Goal: Information Seeking & Learning: Learn about a topic

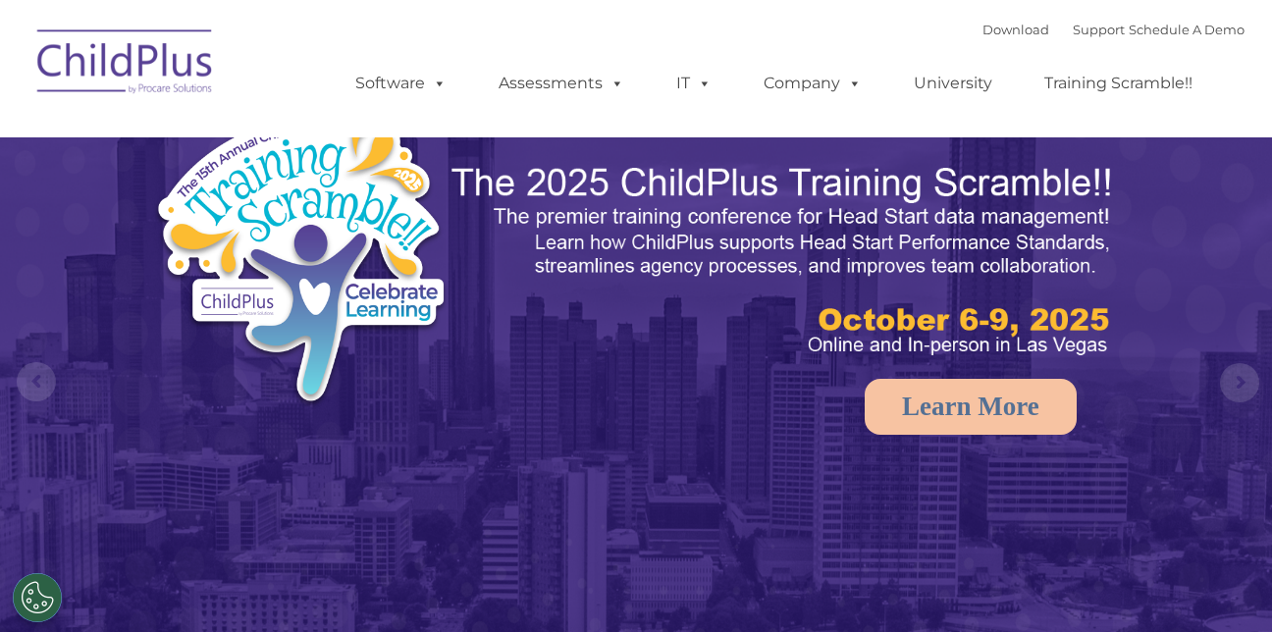
select select "MEDIUM"
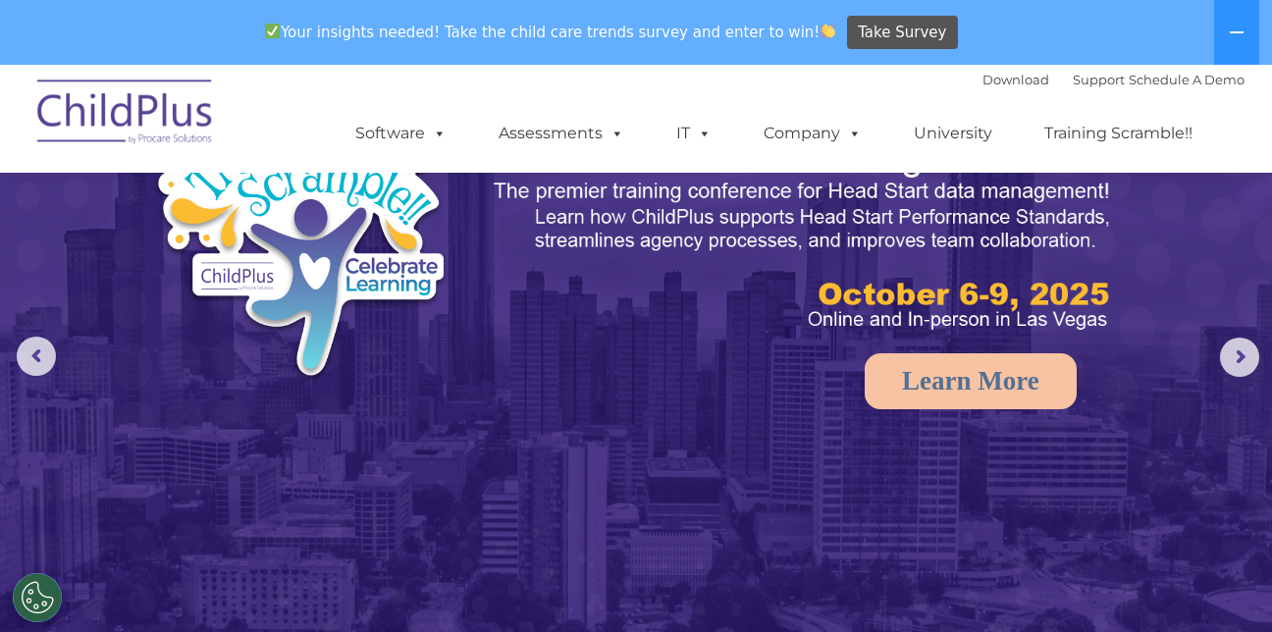
scroll to position [98, 0]
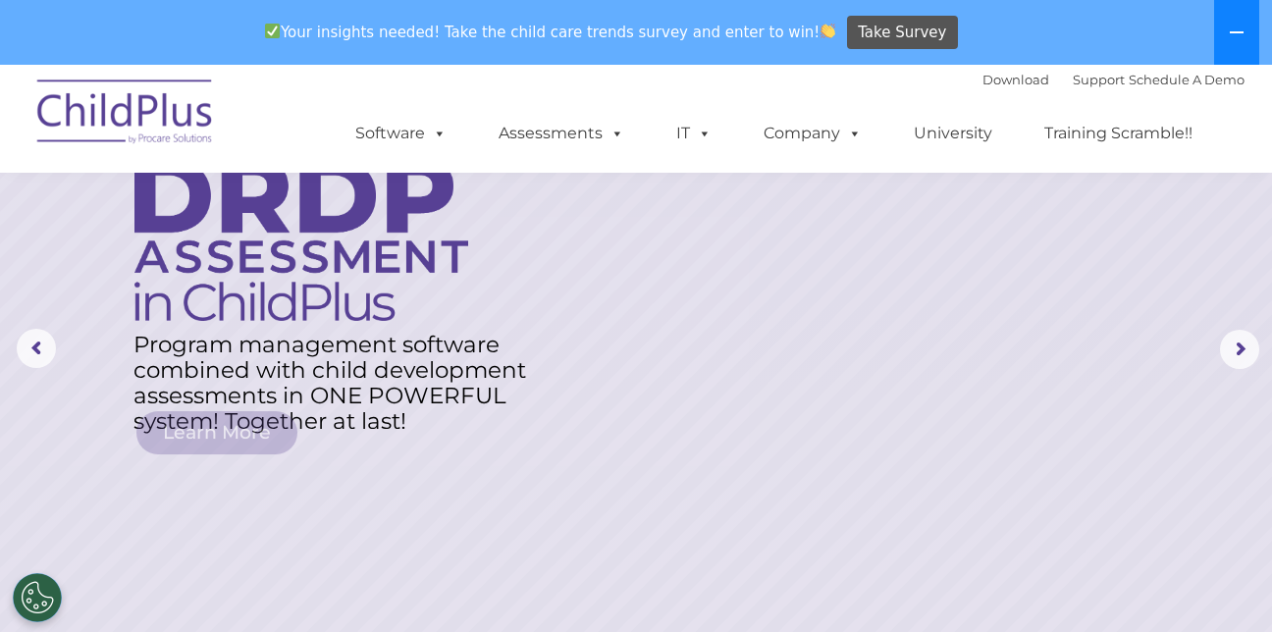
click at [1234, 25] on icon at bounding box center [1237, 33] width 16 height 16
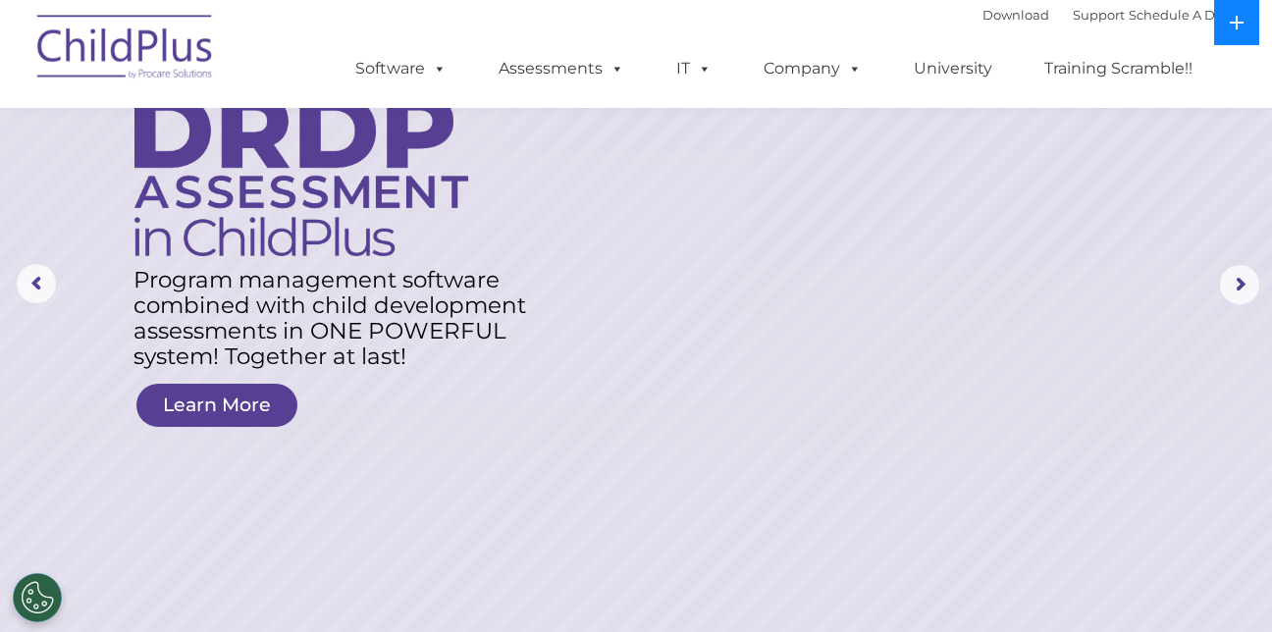
click at [1236, 16] on icon at bounding box center [1237, 23] width 16 height 16
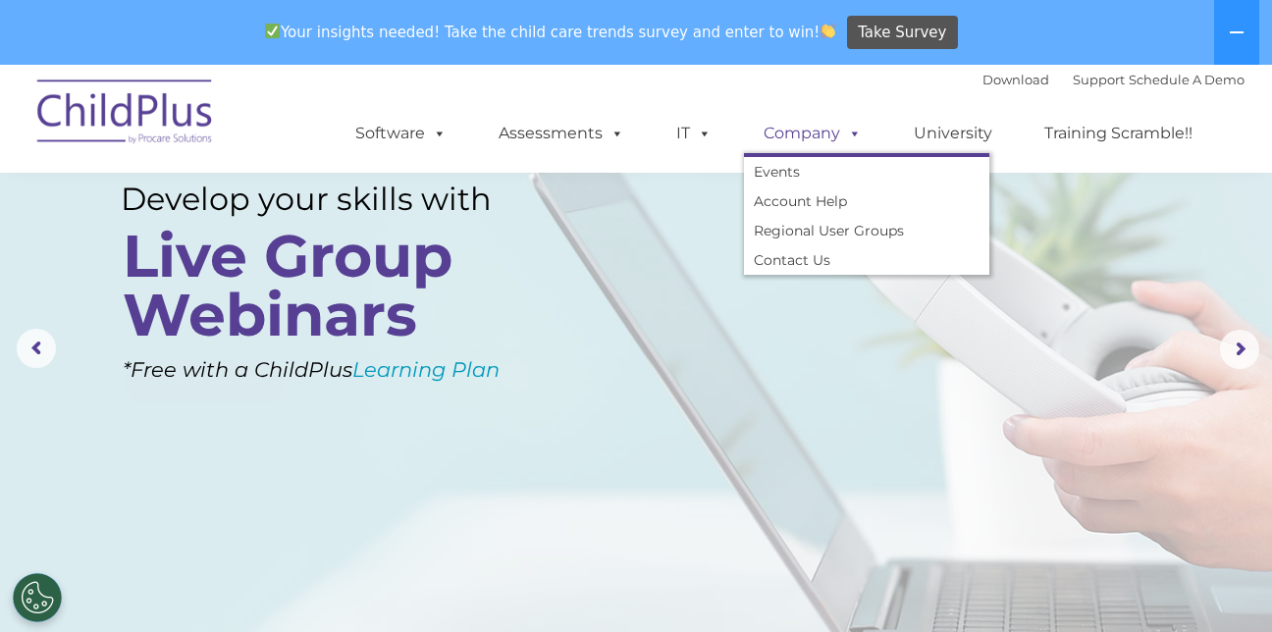
click at [856, 127] on span at bounding box center [851, 133] width 22 height 19
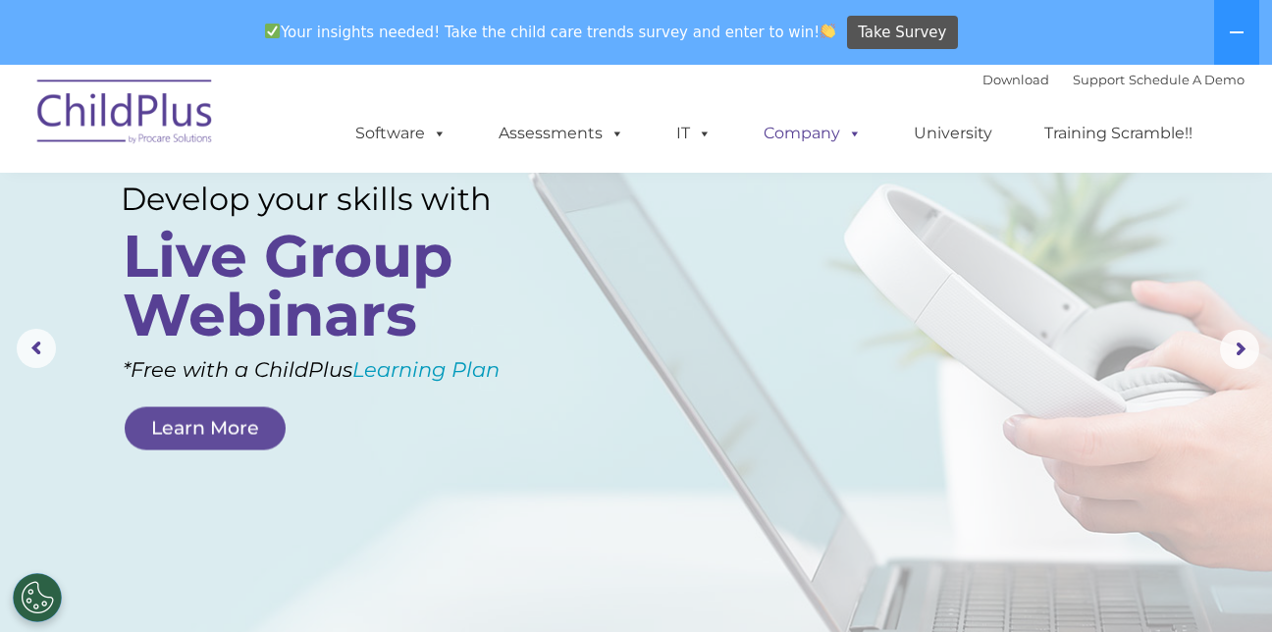
click at [859, 128] on span at bounding box center [851, 133] width 22 height 19
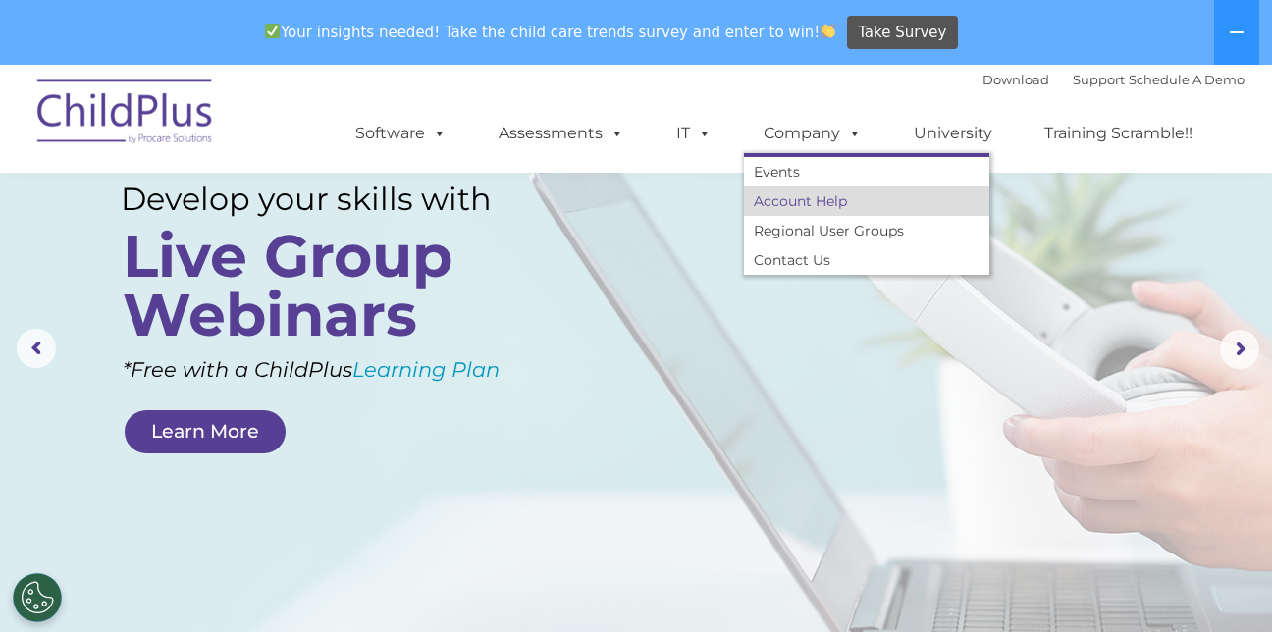
click at [795, 200] on link "Account Help" at bounding box center [866, 200] width 245 height 29
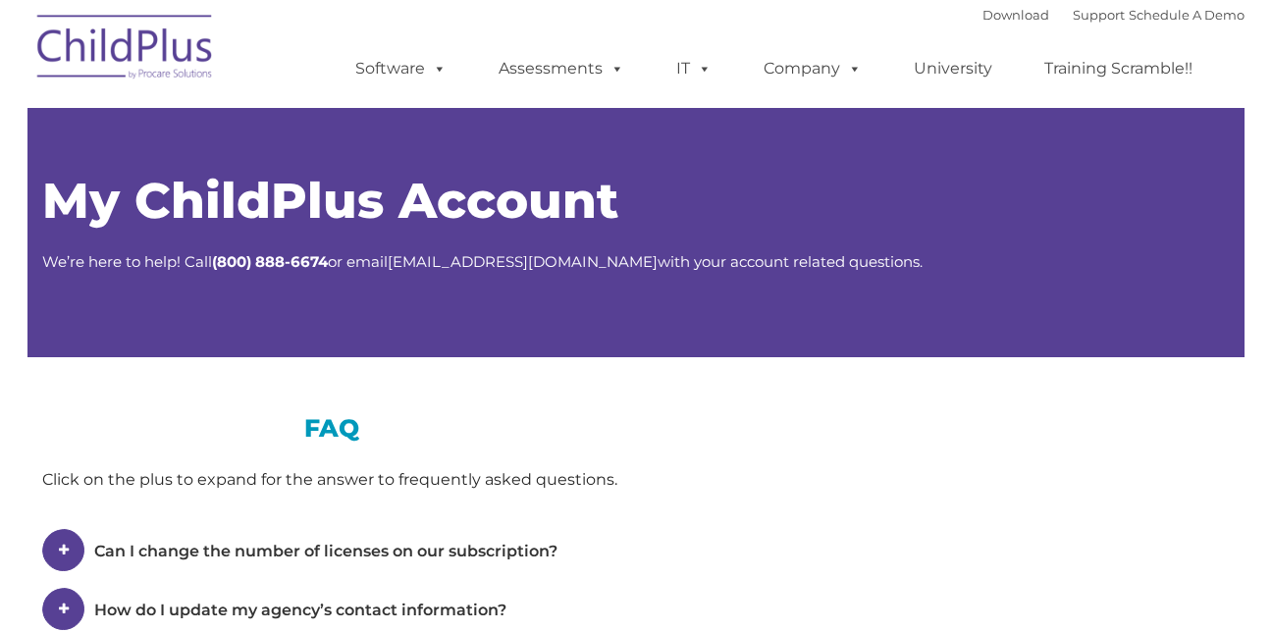
type input ""
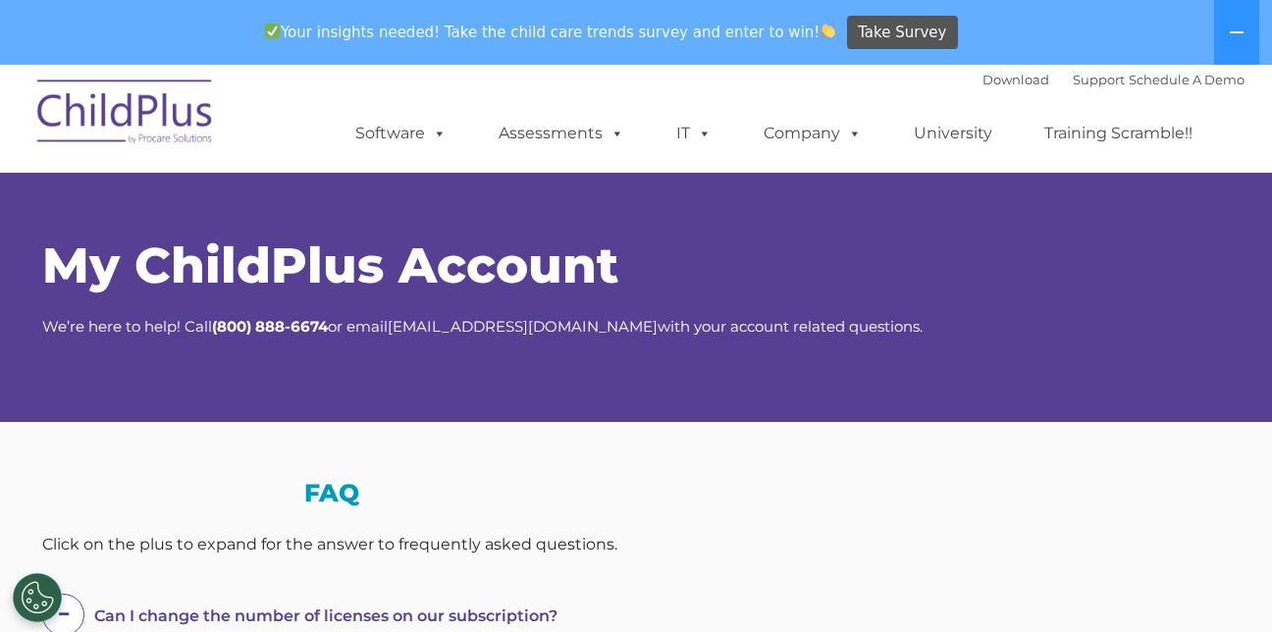
select select "MEDIUM"
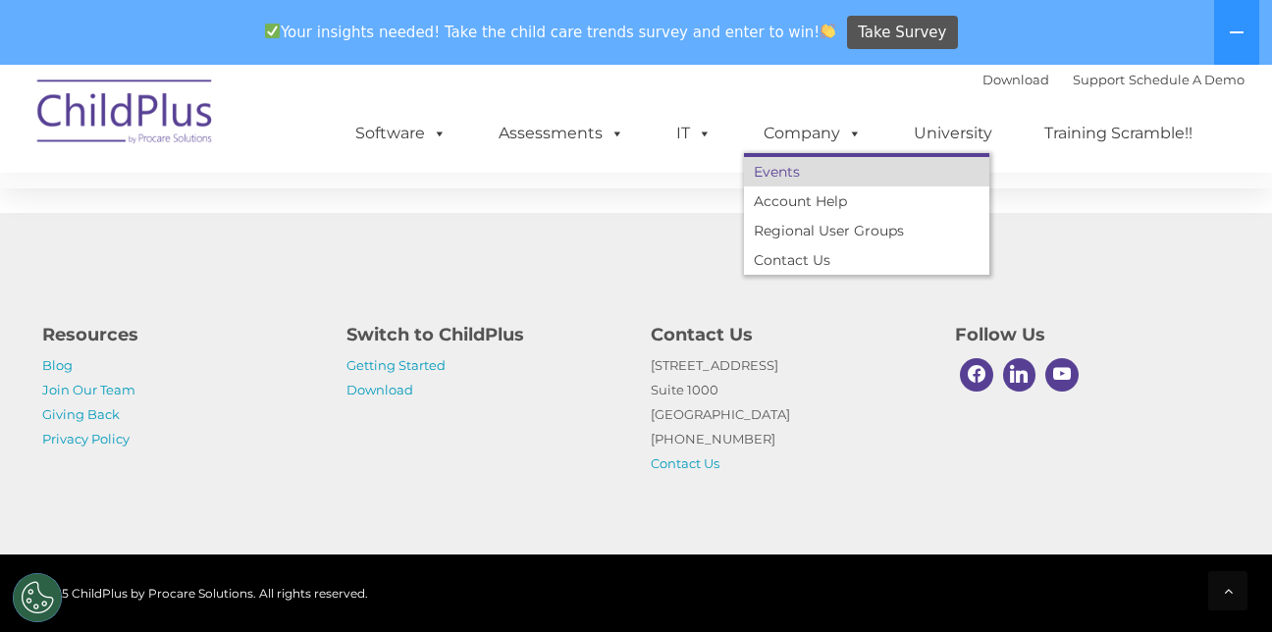
scroll to position [1331, 0]
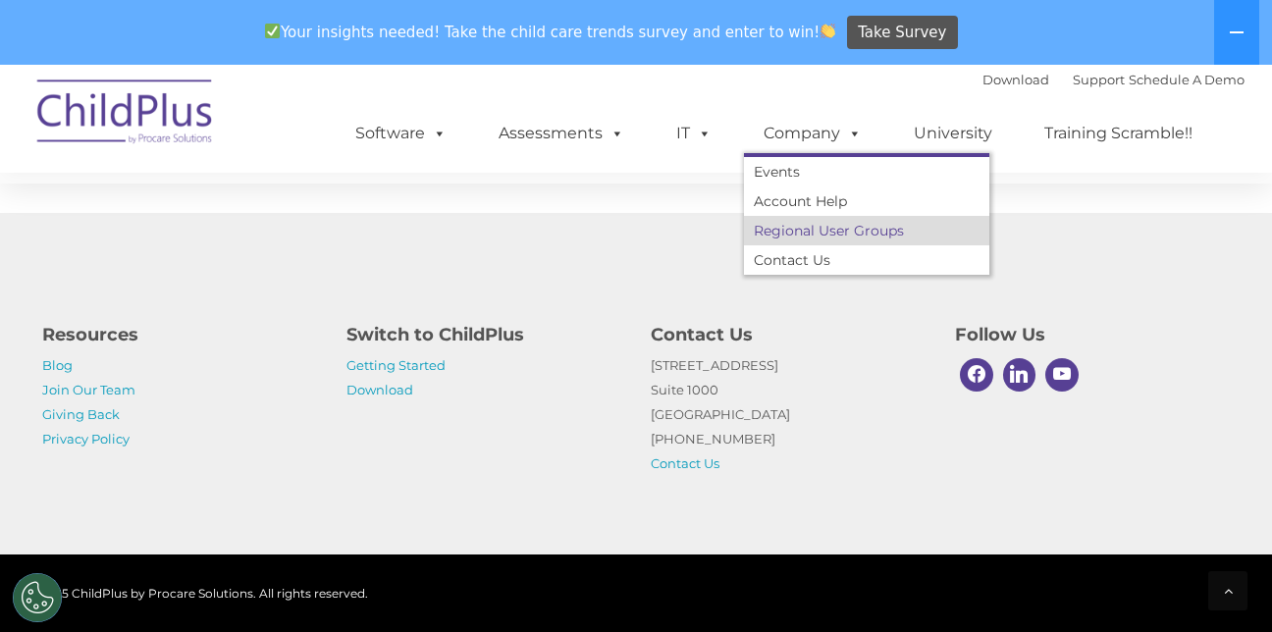
click at [834, 226] on link "Regional User Groups" at bounding box center [866, 230] width 245 height 29
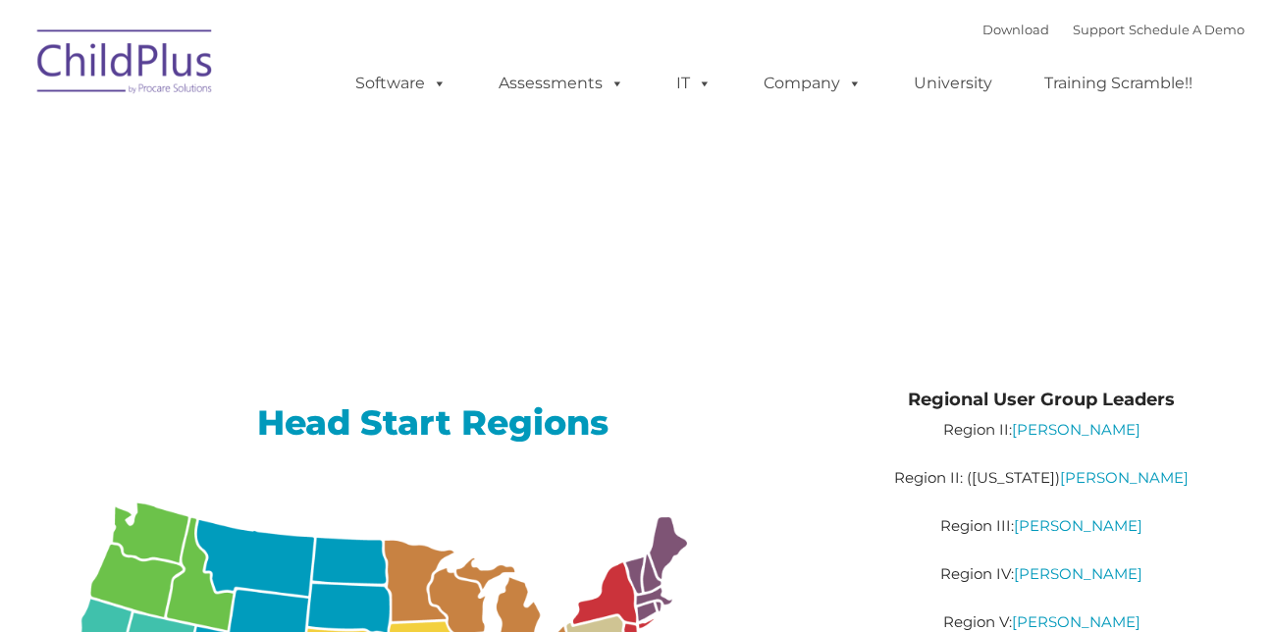
type input ""
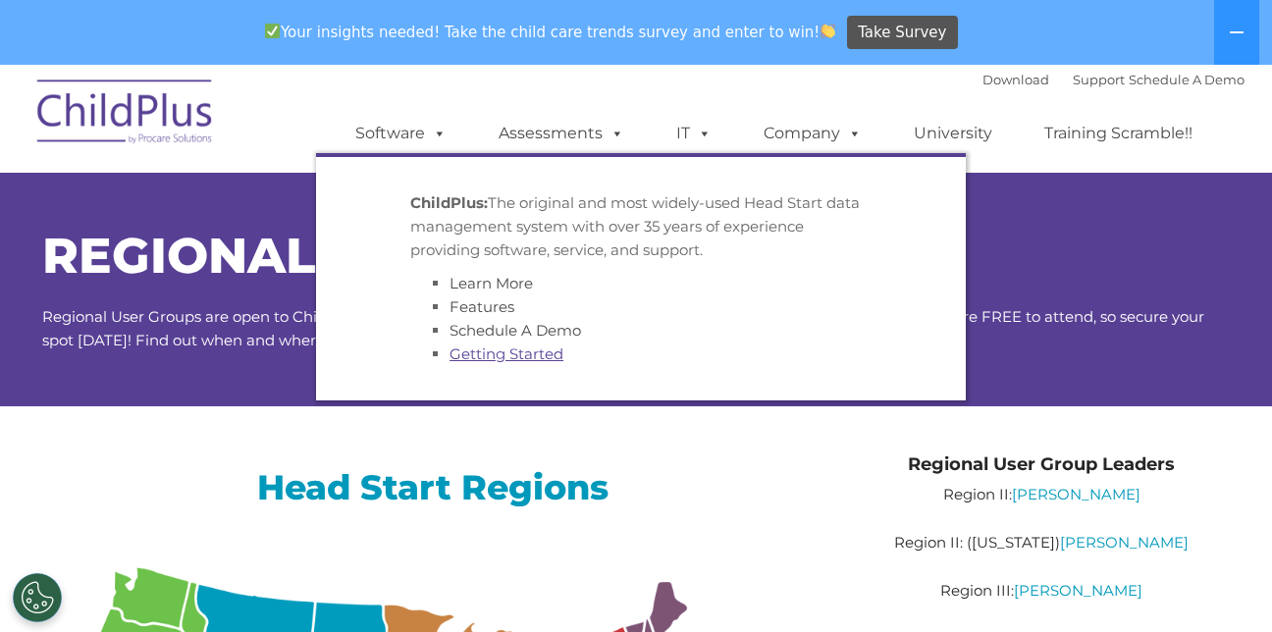
click at [522, 349] on link "Getting Started" at bounding box center [506, 353] width 114 height 19
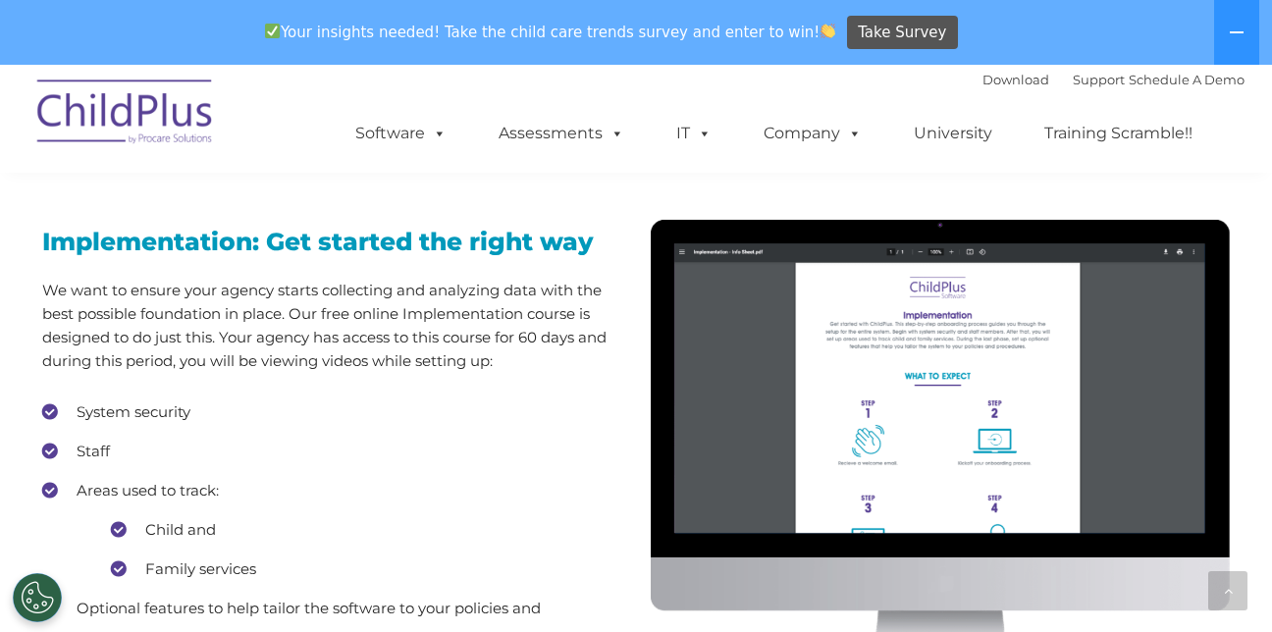
scroll to position [1657, 0]
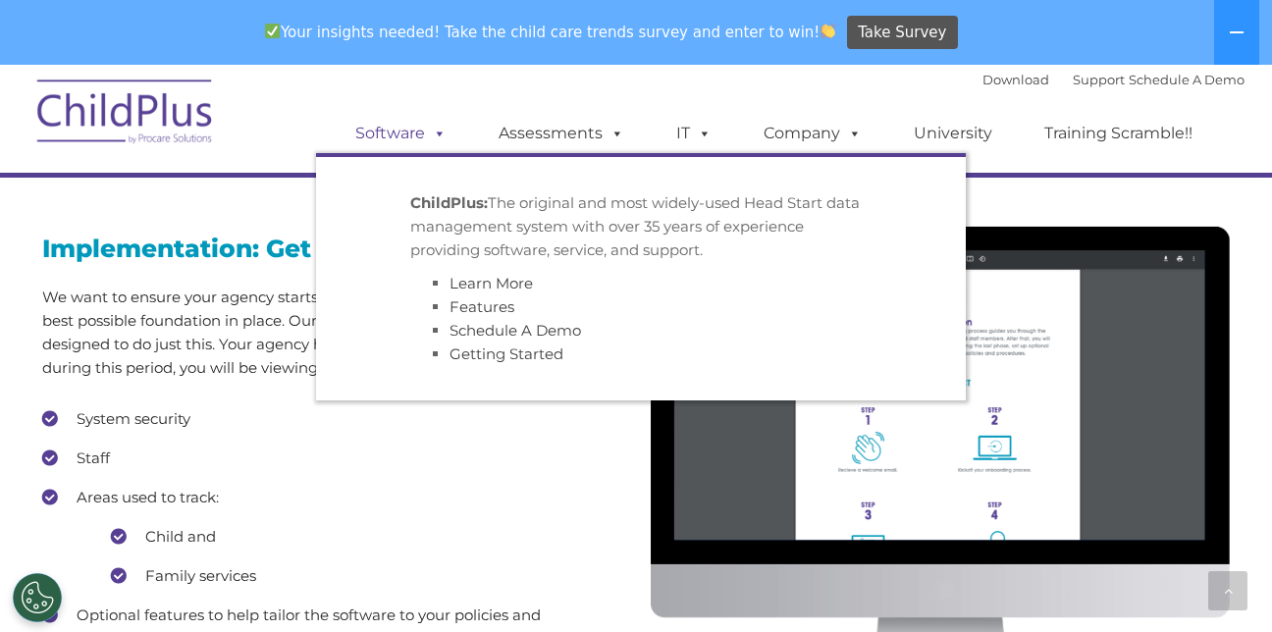
click at [430, 126] on span at bounding box center [436, 133] width 22 height 19
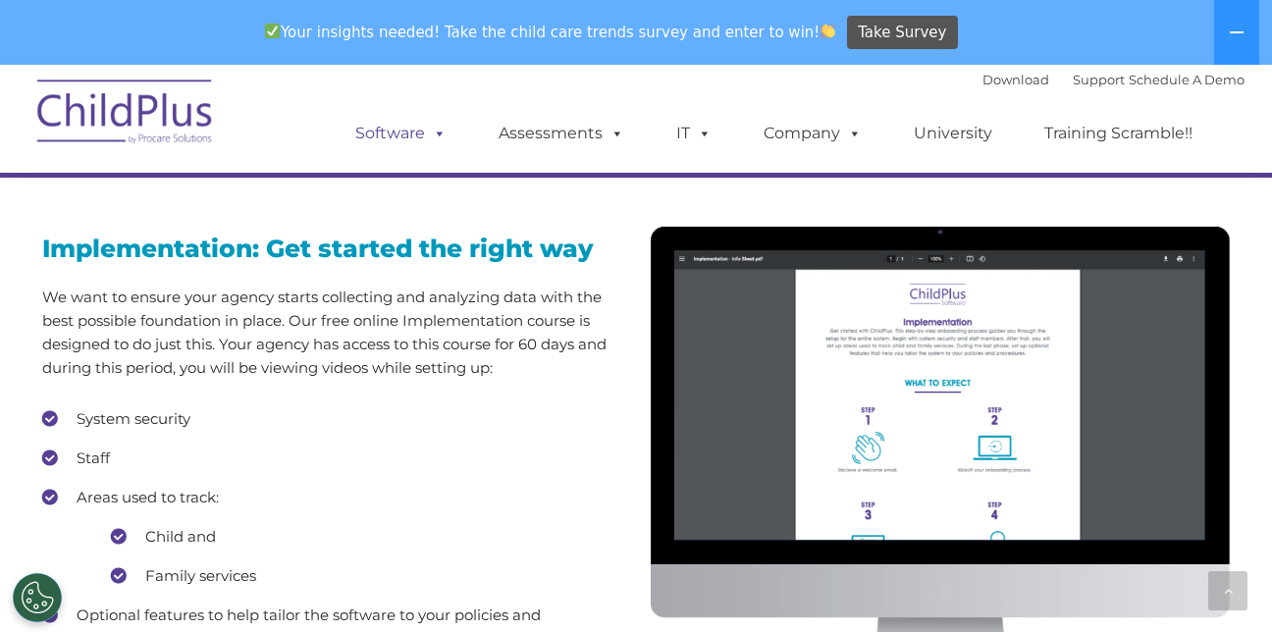
click at [431, 131] on span at bounding box center [436, 133] width 22 height 19
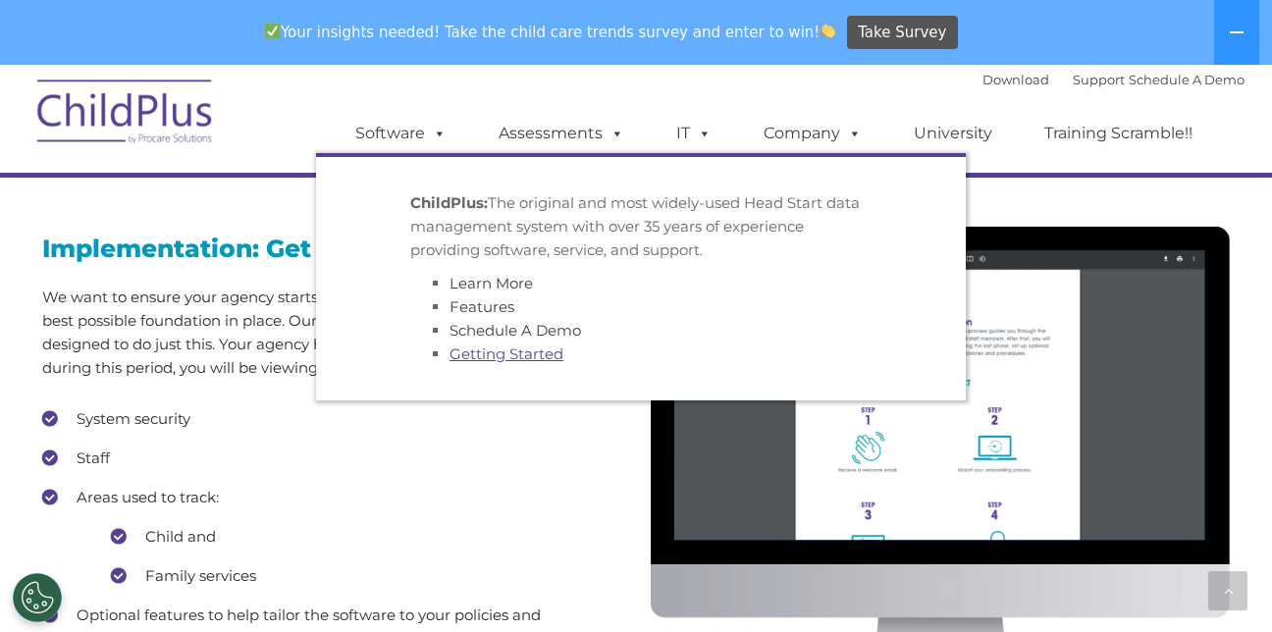
click at [496, 359] on link "Getting Started" at bounding box center [506, 353] width 114 height 19
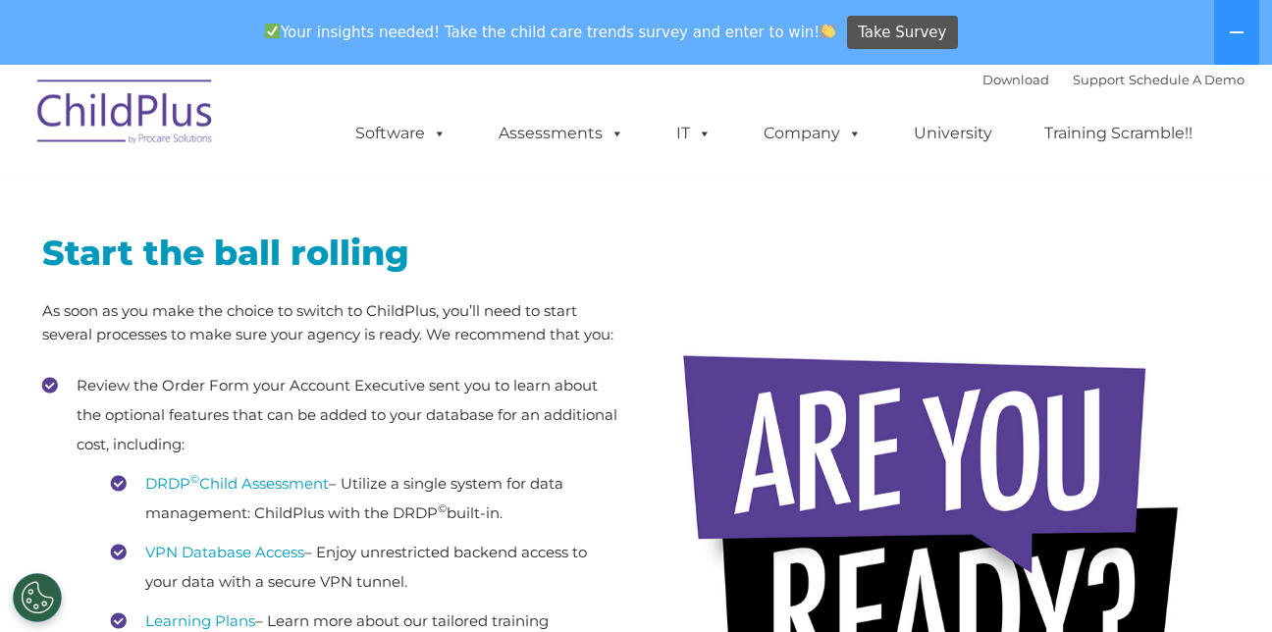
scroll to position [294, 0]
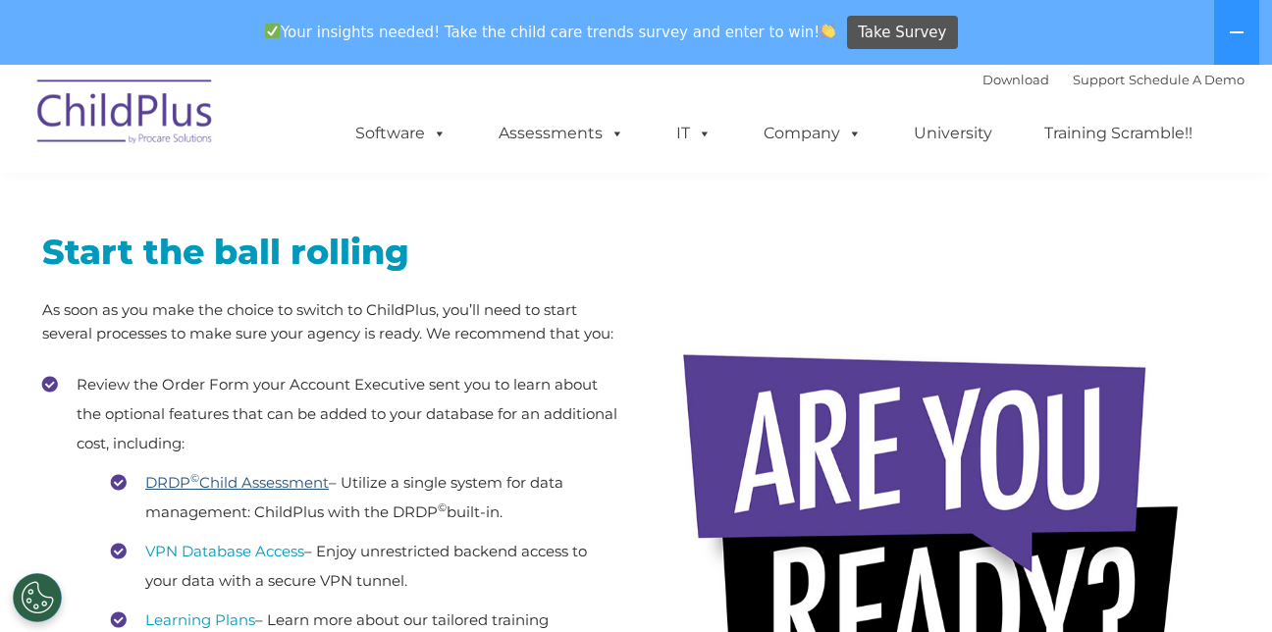
click at [244, 489] on link "DRDP © Child Assessment" at bounding box center [237, 482] width 184 height 19
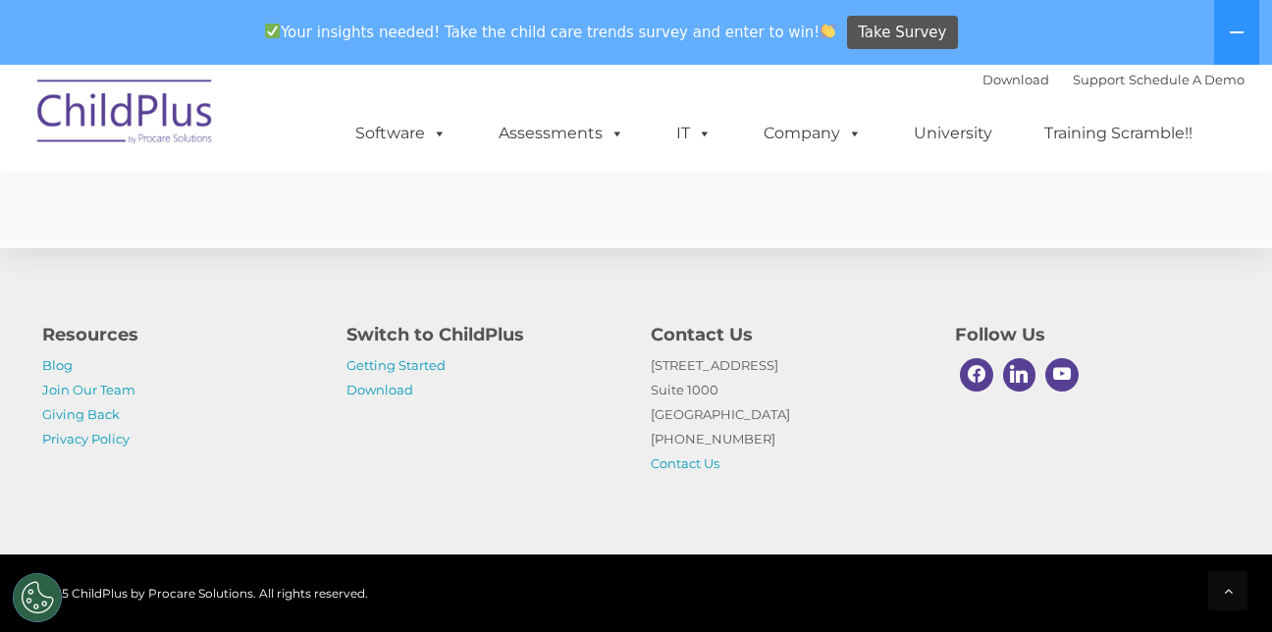
scroll to position [8006, 0]
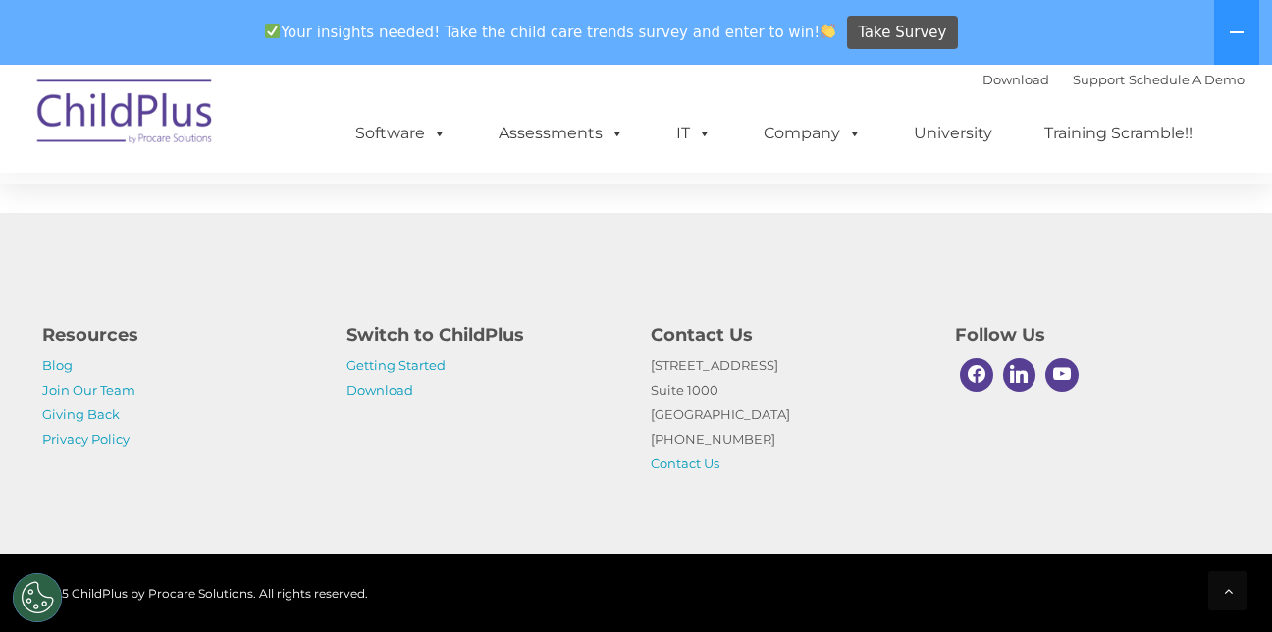
click at [982, 88] on div "Download Support | Schedule A Demo " at bounding box center [1113, 79] width 262 height 29
click at [982, 82] on link "Download" at bounding box center [1015, 80] width 67 height 16
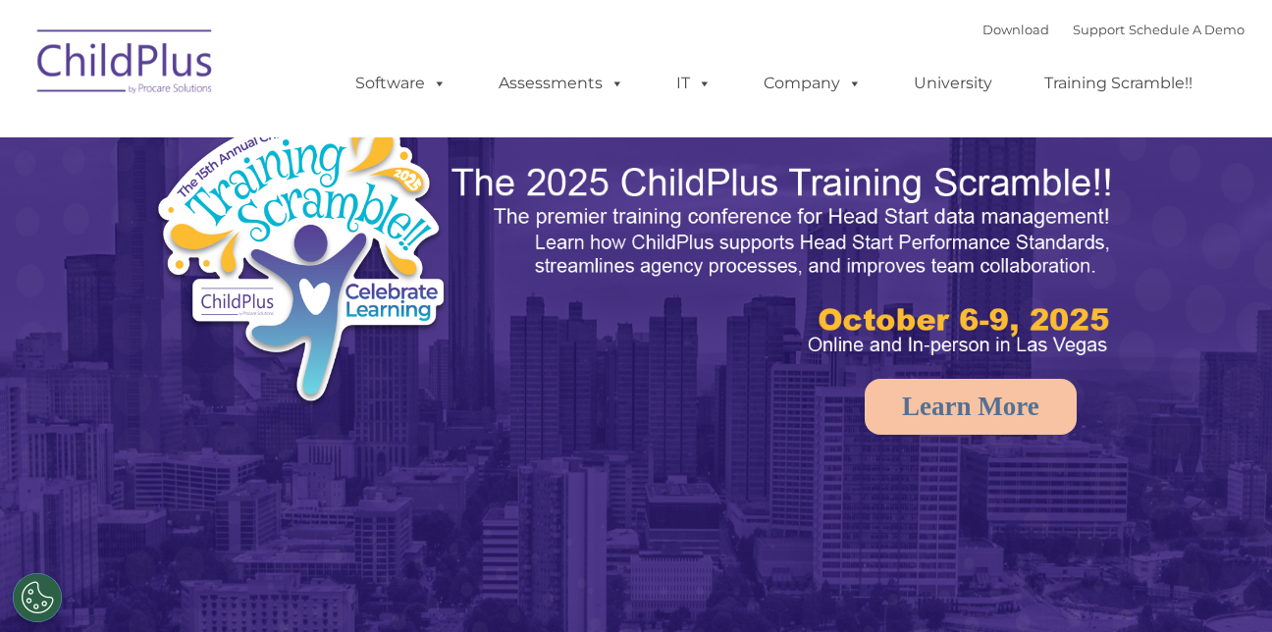
select select "MEDIUM"
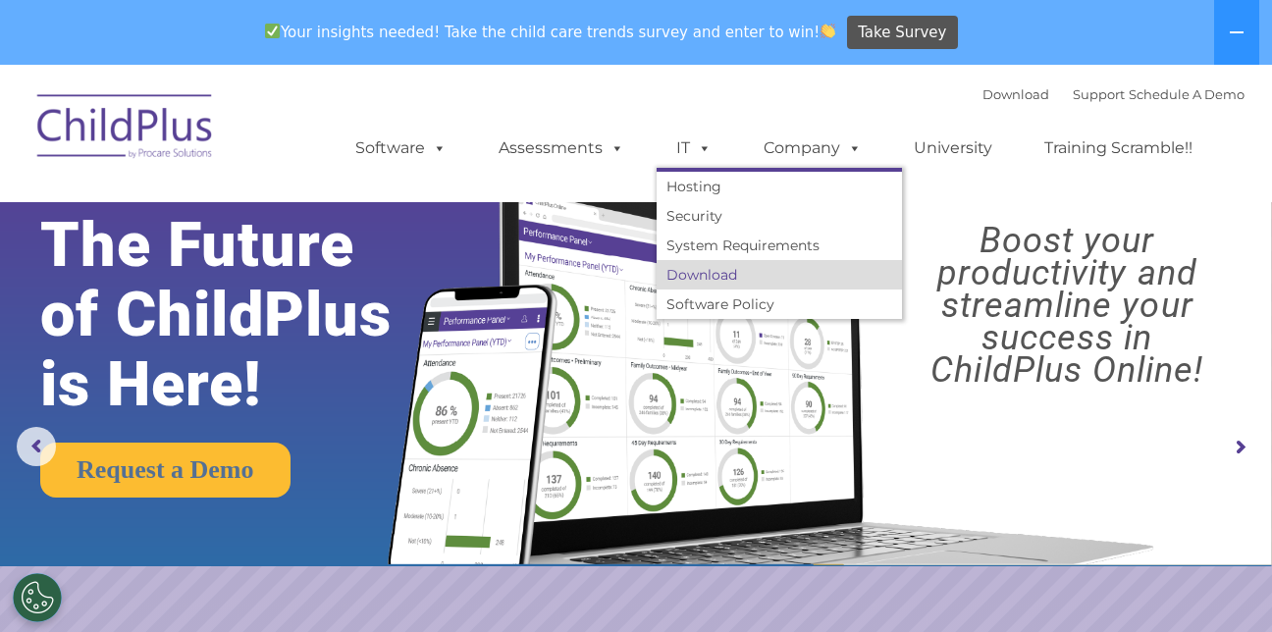
click at [699, 277] on link "Download" at bounding box center [779, 274] width 245 height 29
